Goal: Task Accomplishment & Management: Use online tool/utility

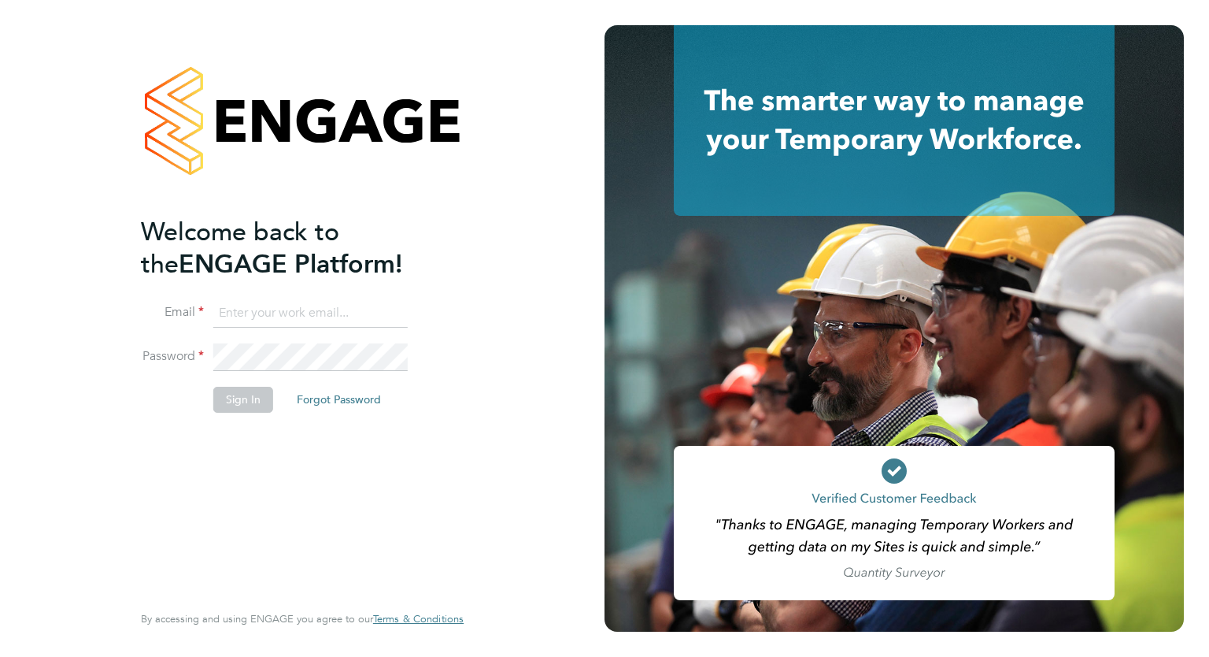
type input "[EMAIL_ADDRESS][DOMAIN_NAME]"
click at [227, 473] on div "Welcome back to the ENGAGE Platform! Email accounts@buildrec.com Password Sign …" at bounding box center [294, 407] width 307 height 383
click at [239, 398] on button "Sign In" at bounding box center [243, 399] width 60 height 25
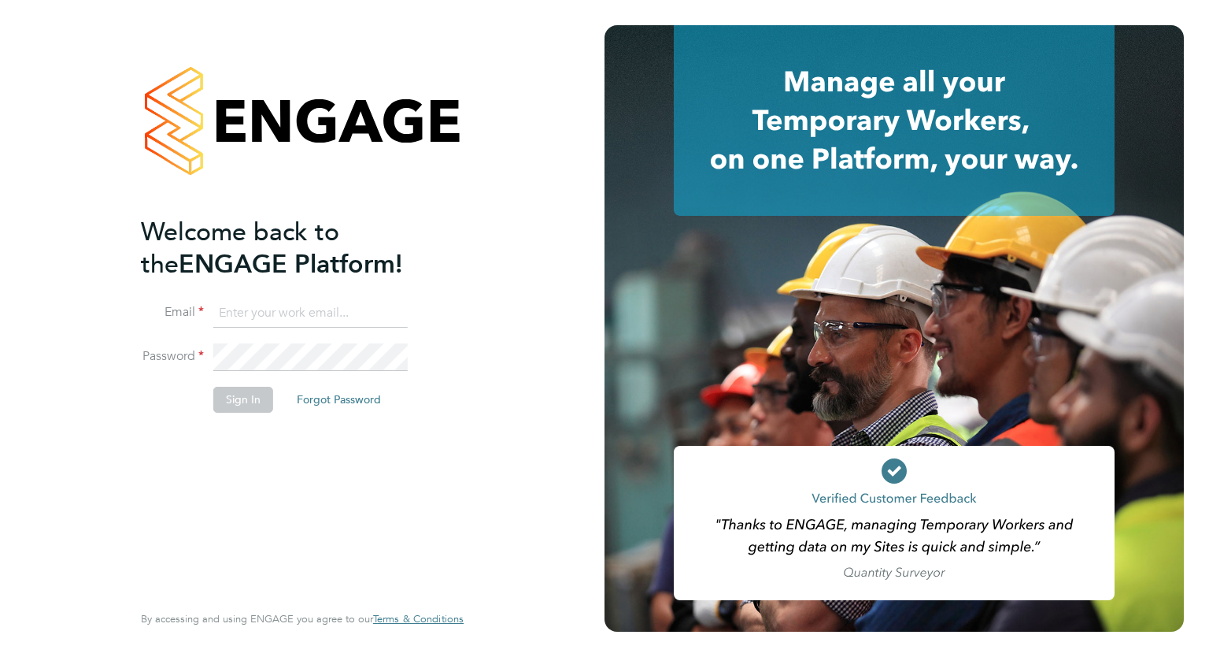
type input "accounts@buildrec.com"
click at [292, 310] on input "accounts@buildrec.com" at bounding box center [310, 313] width 194 height 28
click at [451, 309] on div "Welcome back to the ENGAGE Platform! Email accounts@buildrec.com Password Sign …" at bounding box center [302, 325] width 323 height 600
